Goal: Task Accomplishment & Management: Manage account settings

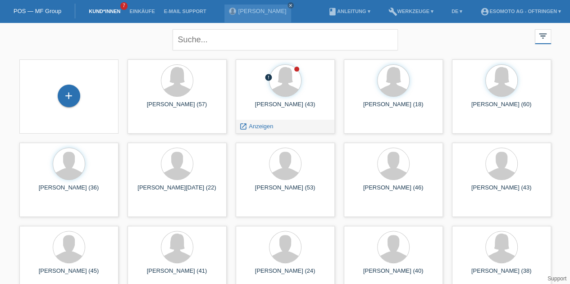
drag, startPoint x: 0, startPoint y: 0, endPoint x: 250, endPoint y: 130, distance: 281.6
click at [250, 130] on div "launch Anzeigen" at bounding box center [256, 127] width 41 height 14
click at [250, 128] on span "Anzeigen" at bounding box center [261, 126] width 24 height 7
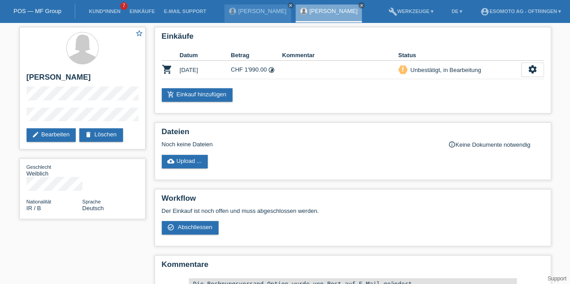
click at [41, 136] on link "edit Bearbeiten" at bounding box center [52, 135] width 50 height 14
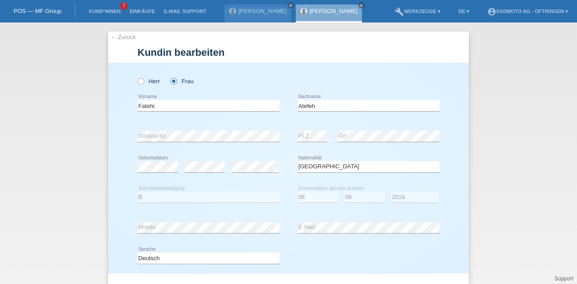
select select "IR"
select select "B"
select select "08"
select select "2016"
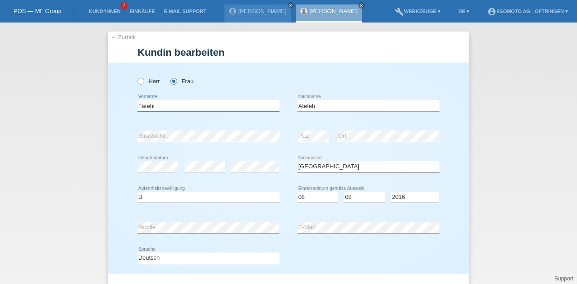
click at [143, 108] on input "Fatehi" at bounding box center [208, 105] width 142 height 11
click at [301, 104] on input "Atefeh" at bounding box center [368, 105] width 142 height 11
click at [99, 133] on div "← Zurück Kundin bearbeiten Herr Frau Fatehi error Vorname error" at bounding box center [288, 154] width 577 height 262
